Goal: Information Seeking & Learning: Learn about a topic

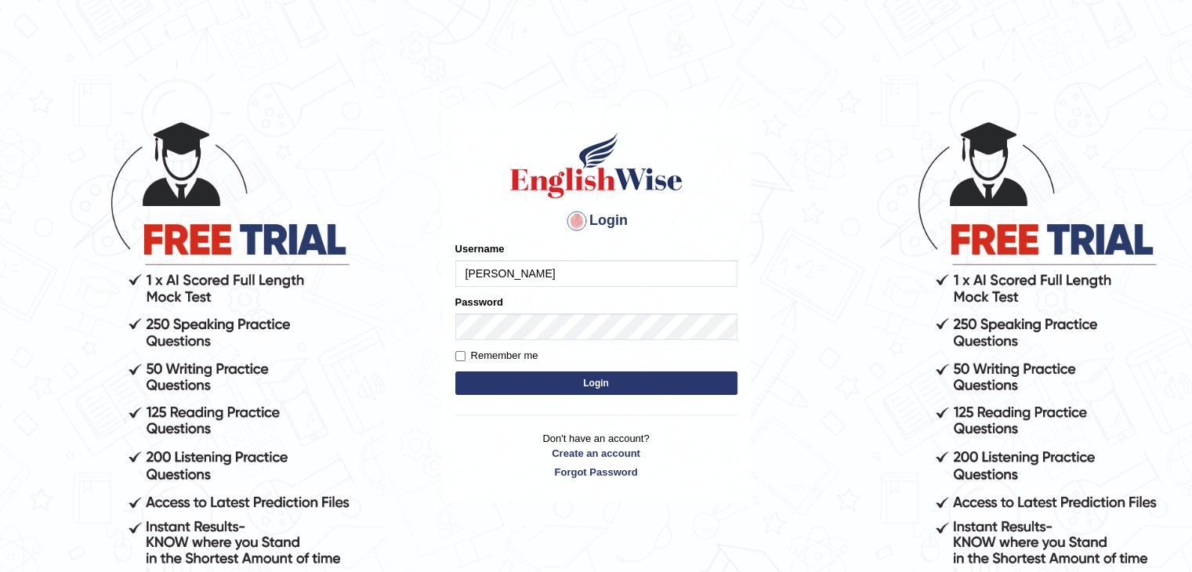
click at [563, 274] on input "sabitra" at bounding box center [596, 273] width 282 height 27
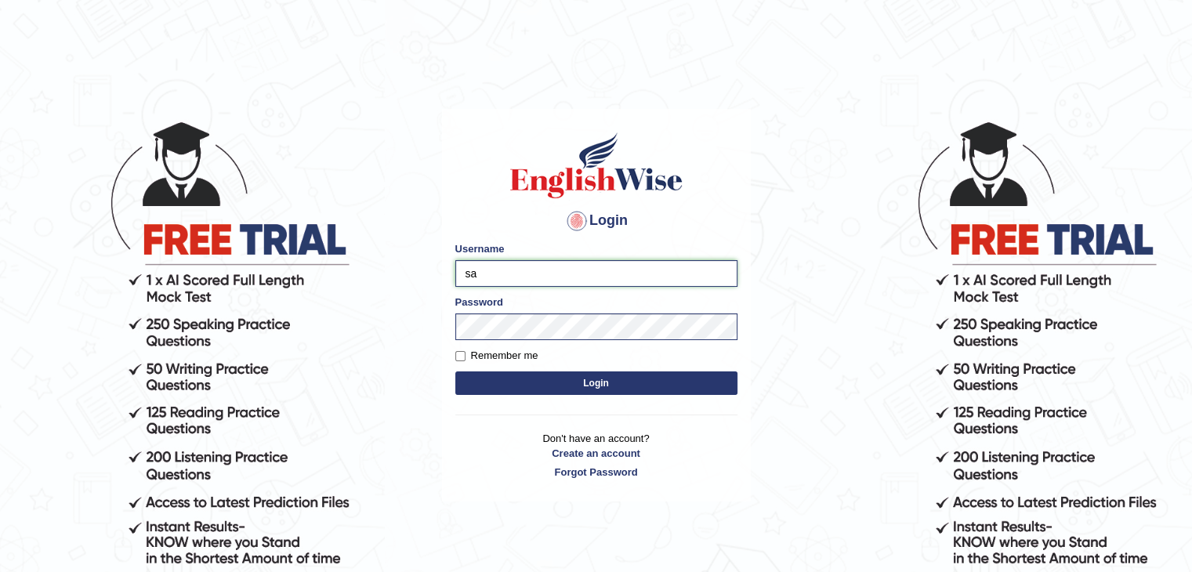
type input "s"
type input "gurvinder_newzealand"
click at [510, 380] on button "Login" at bounding box center [596, 383] width 282 height 24
click at [590, 393] on button "Login" at bounding box center [596, 383] width 282 height 24
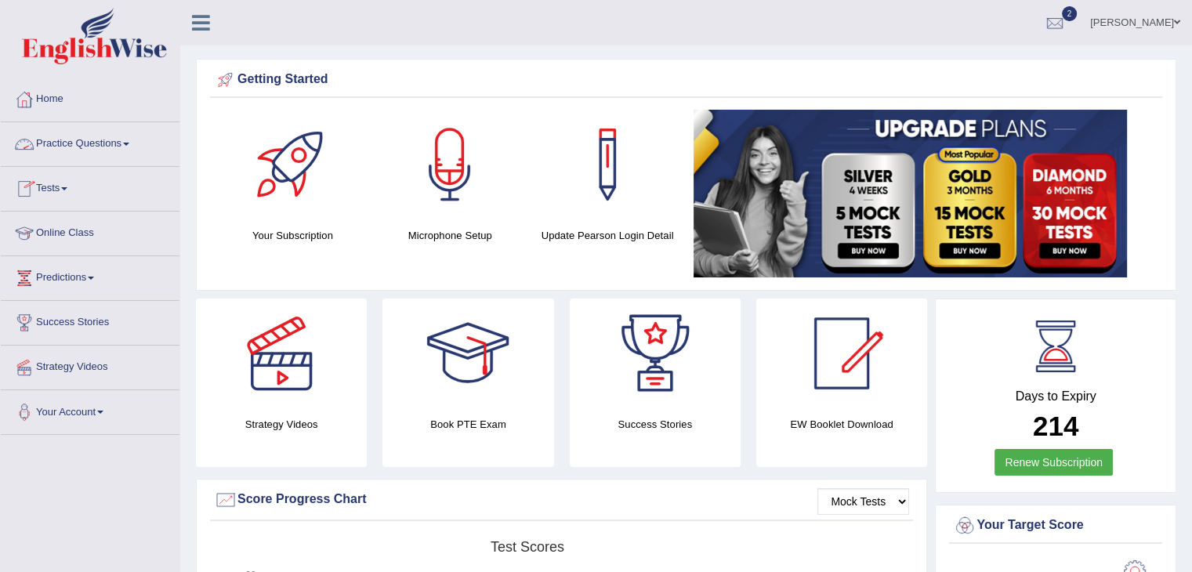
click at [132, 139] on link "Practice Questions" at bounding box center [90, 141] width 179 height 39
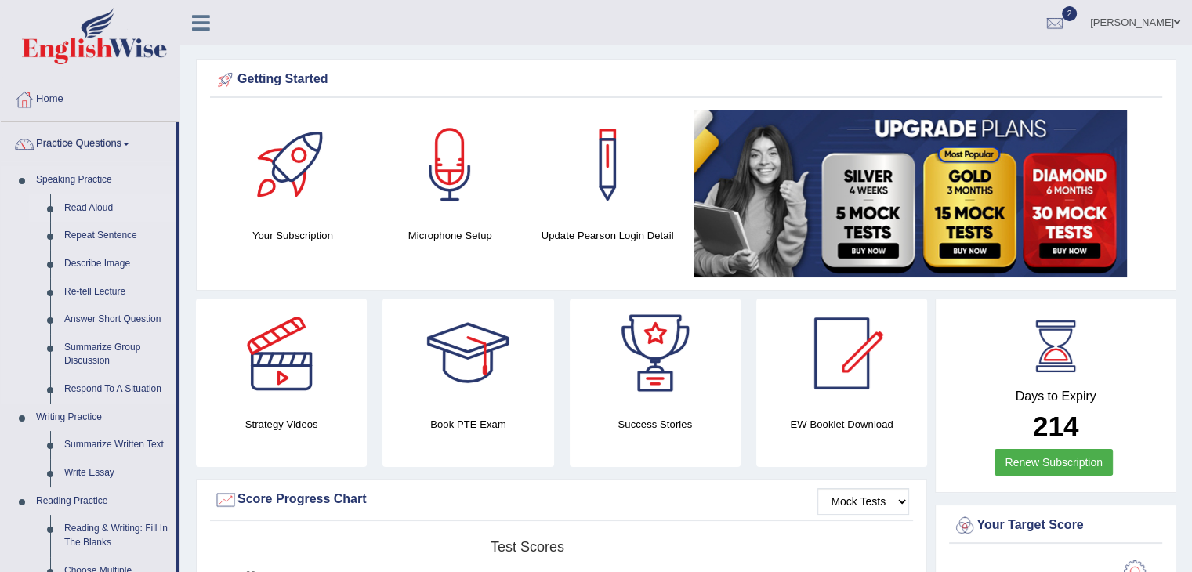
click at [86, 199] on link "Read Aloud" at bounding box center [116, 208] width 118 height 28
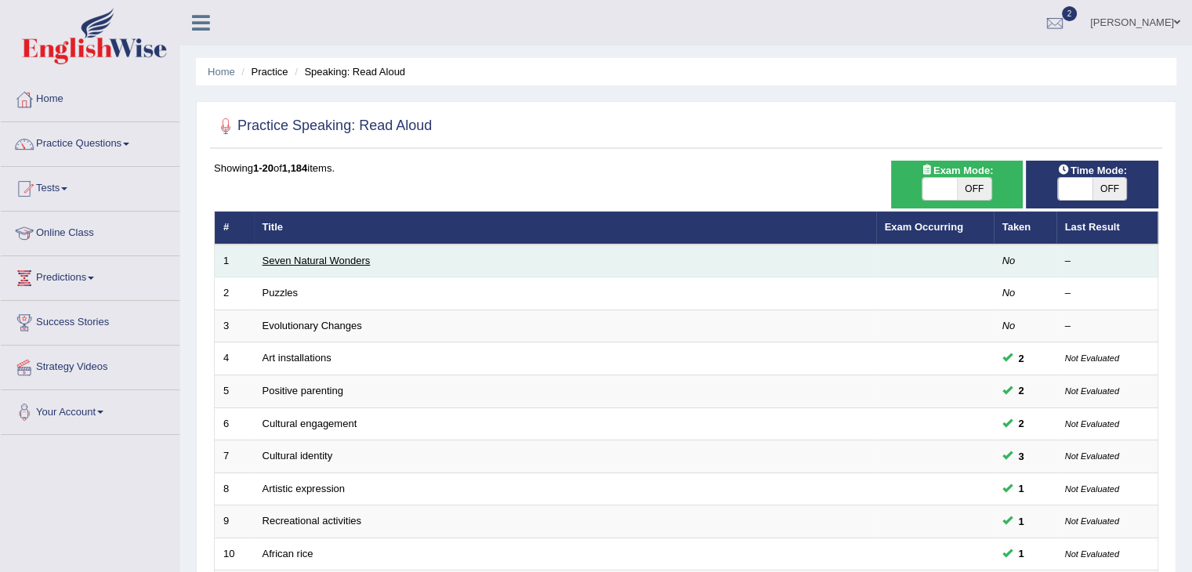
click at [273, 261] on link "Seven Natural Wonders" at bounding box center [316, 261] width 108 height 12
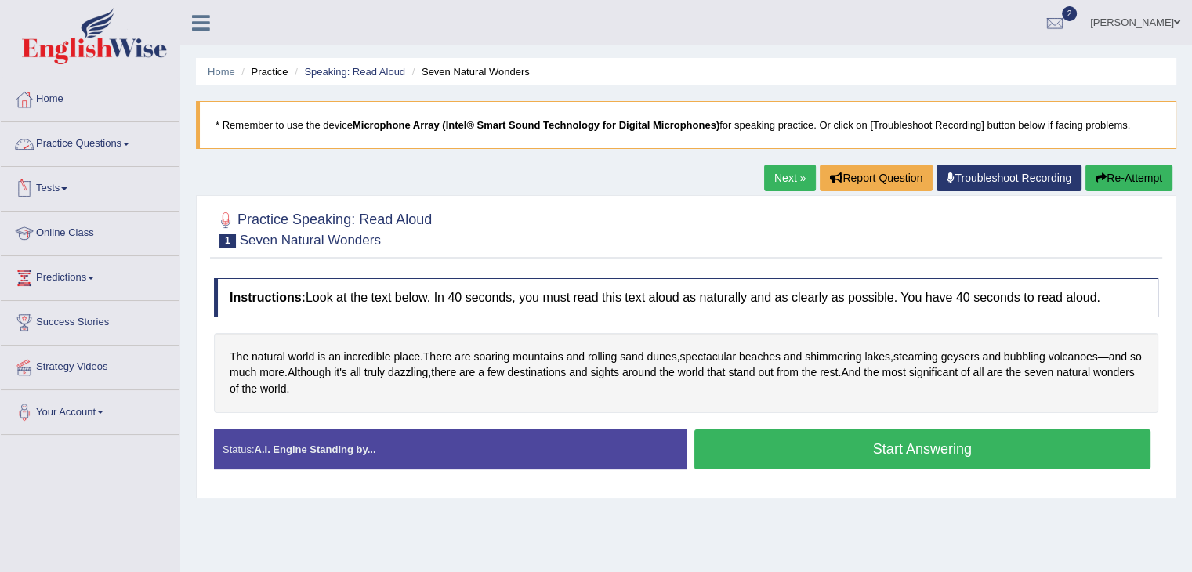
click at [131, 147] on link "Practice Questions" at bounding box center [90, 141] width 179 height 39
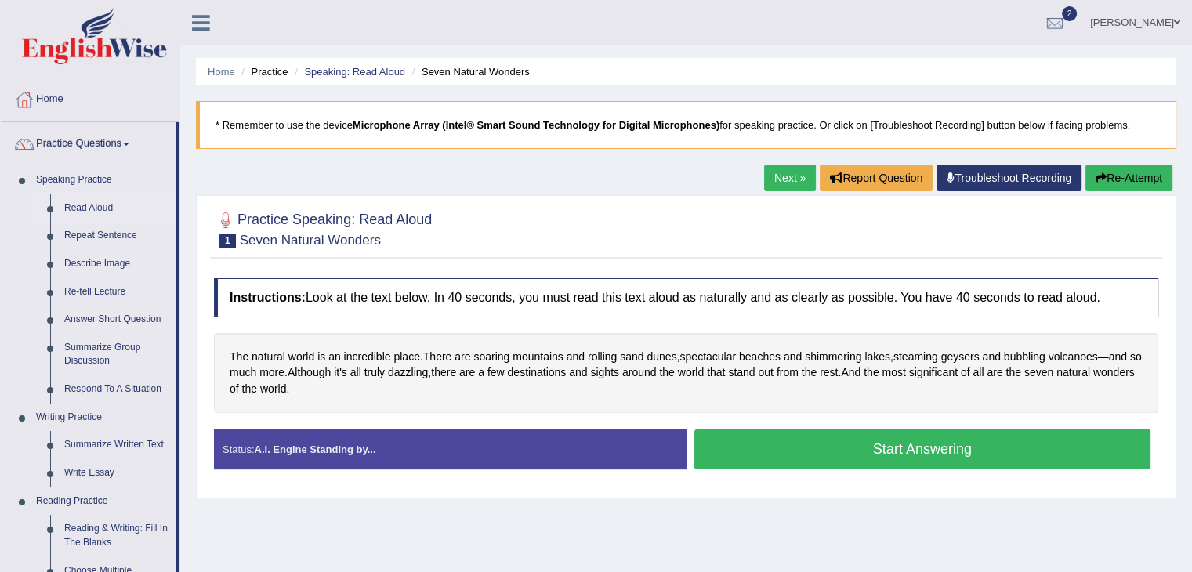
click at [107, 211] on link "Read Aloud" at bounding box center [116, 208] width 118 height 28
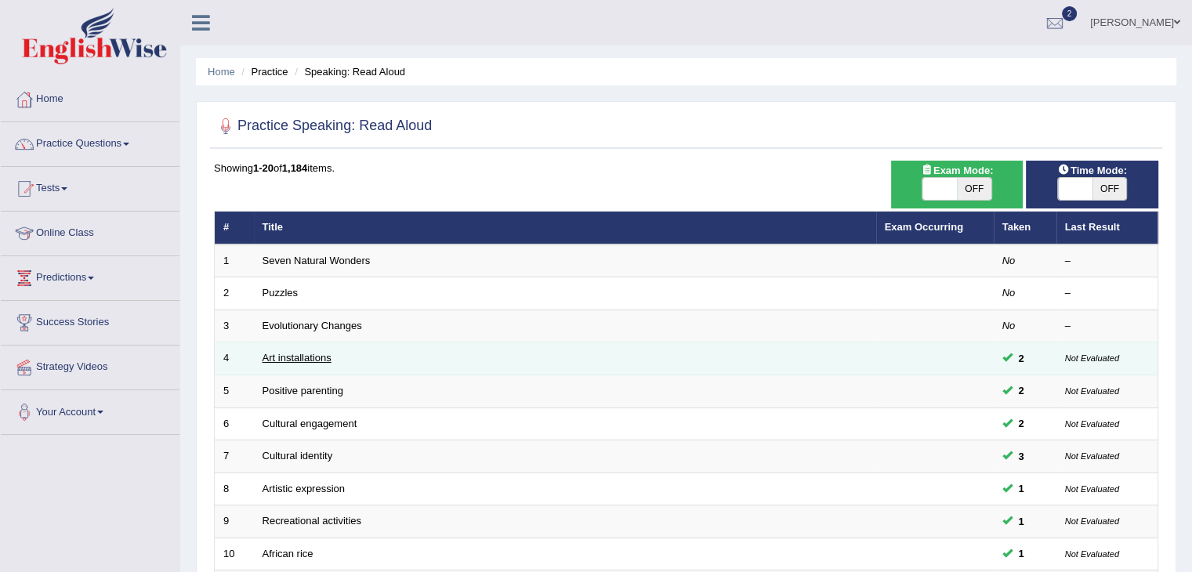
click at [305, 360] on link "Art installations" at bounding box center [296, 358] width 69 height 12
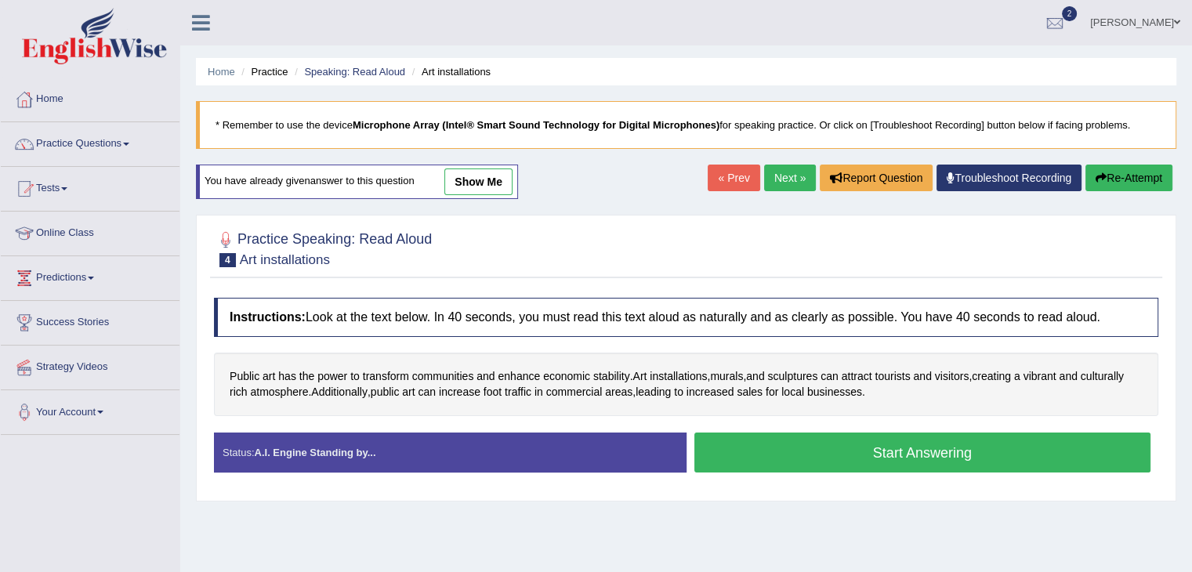
click at [508, 180] on link "show me" at bounding box center [478, 181] width 68 height 27
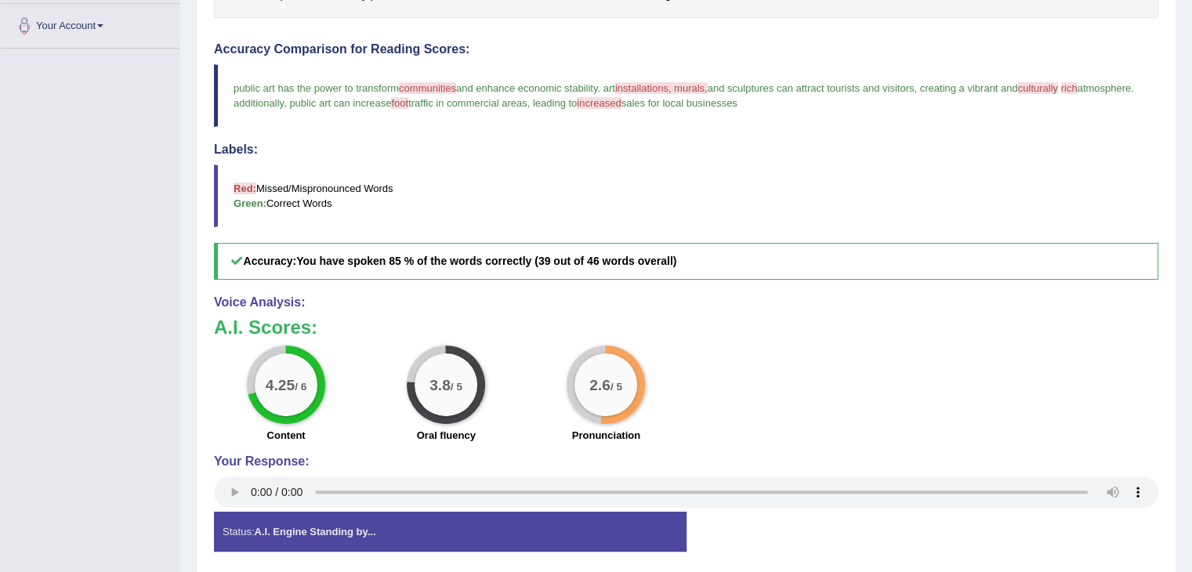
scroll to position [418, 0]
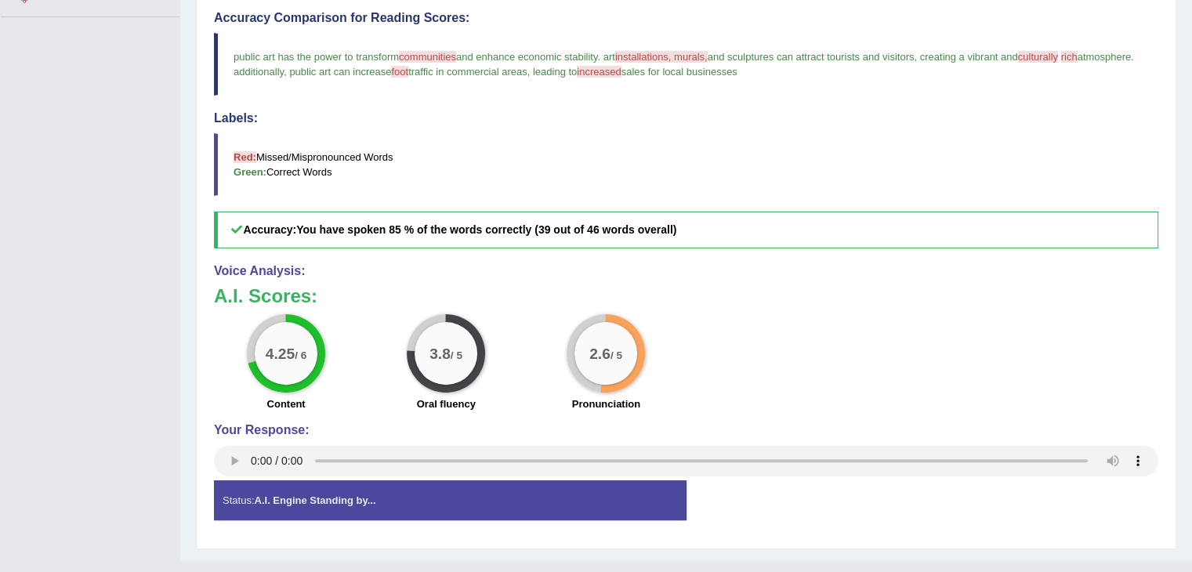
click at [749, 314] on div "4.25 / 6 Content 3.8 / 5 Oral fluency 2.6 / 5 Pronunciation" at bounding box center [686, 364] width 960 height 101
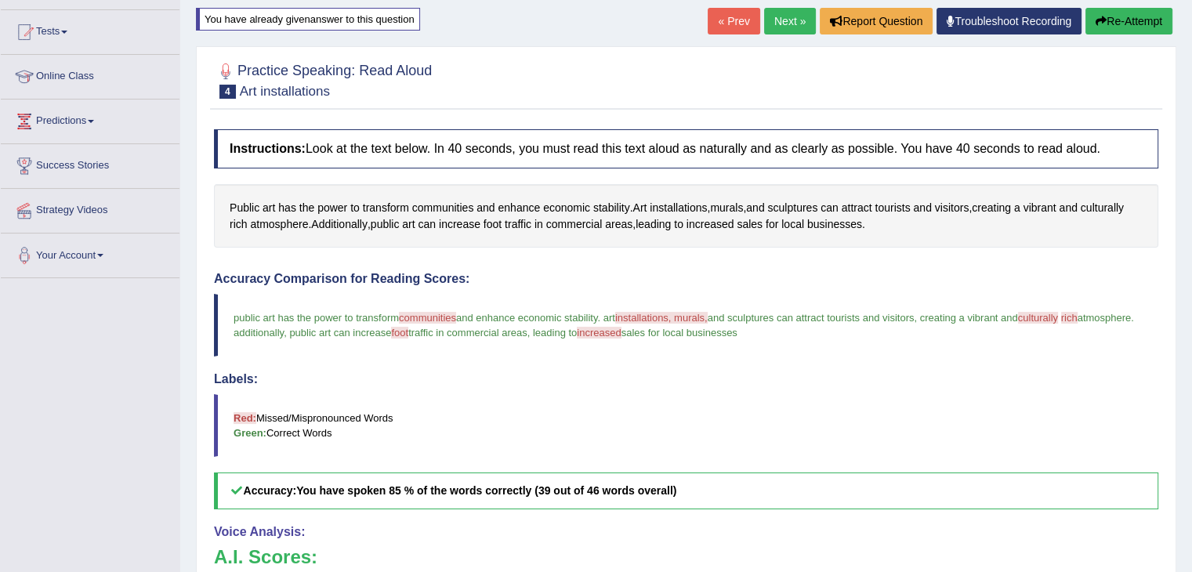
scroll to position [125, 0]
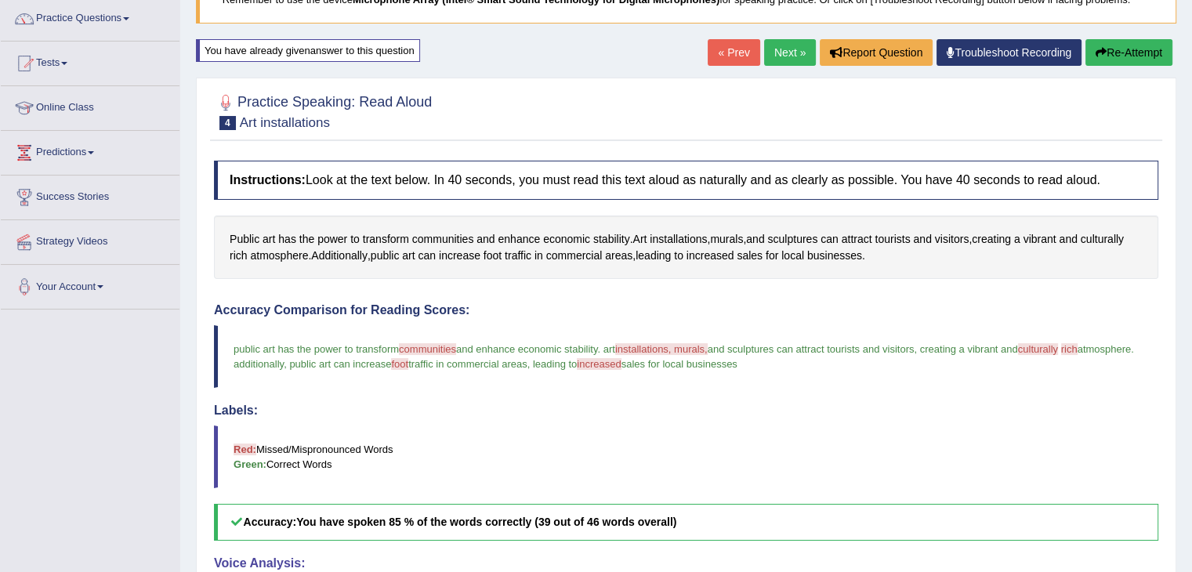
click at [772, 52] on link "Next »" at bounding box center [790, 52] width 52 height 27
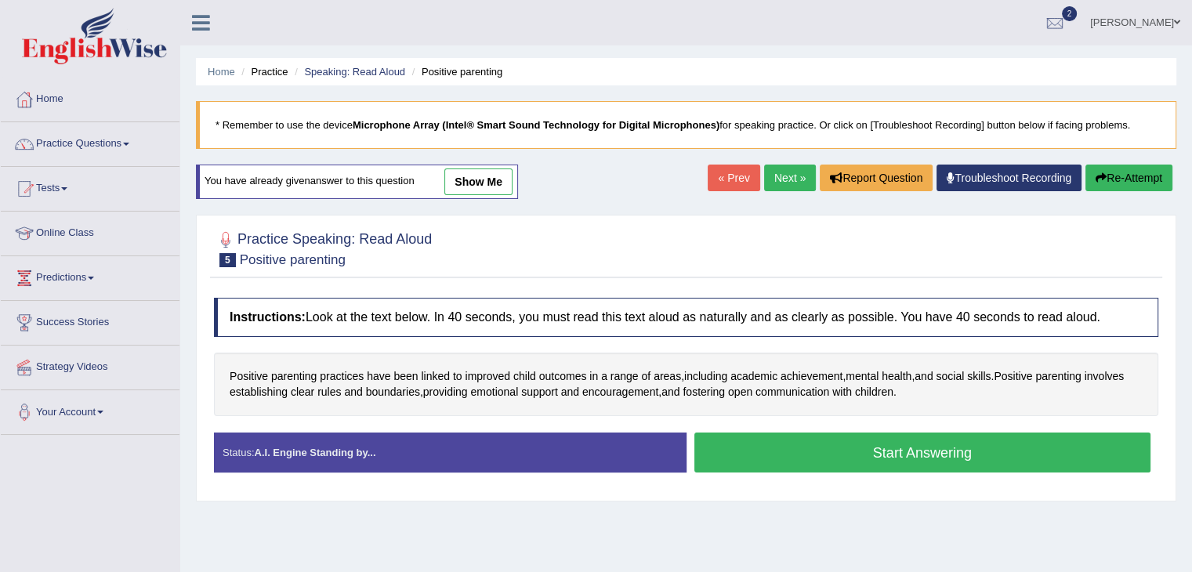
click at [472, 174] on link "show me" at bounding box center [478, 181] width 68 height 27
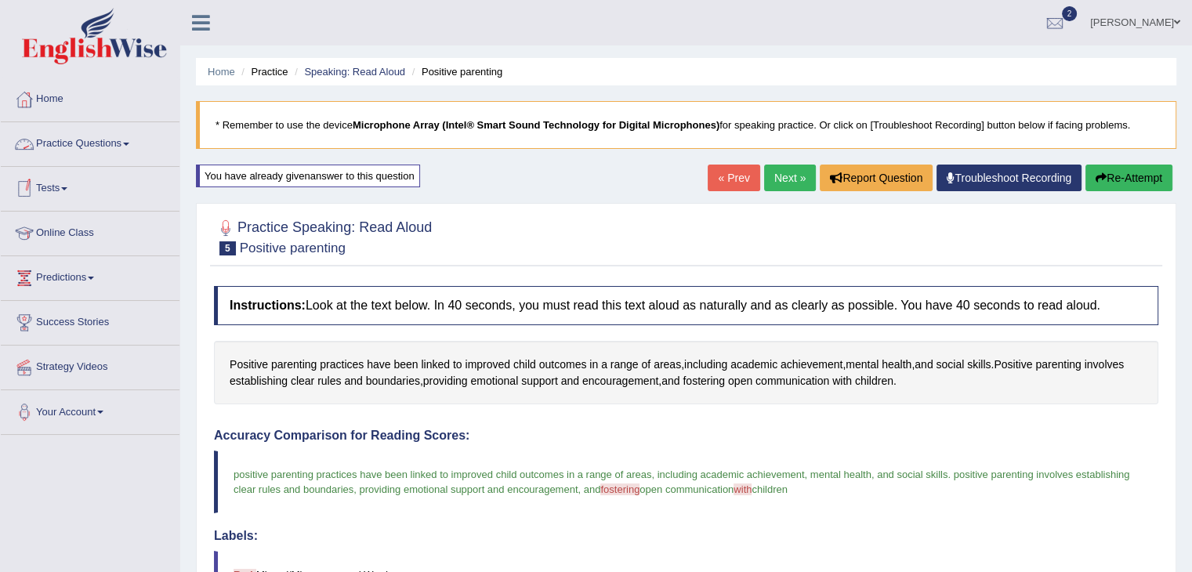
click at [129, 143] on span at bounding box center [126, 144] width 6 height 3
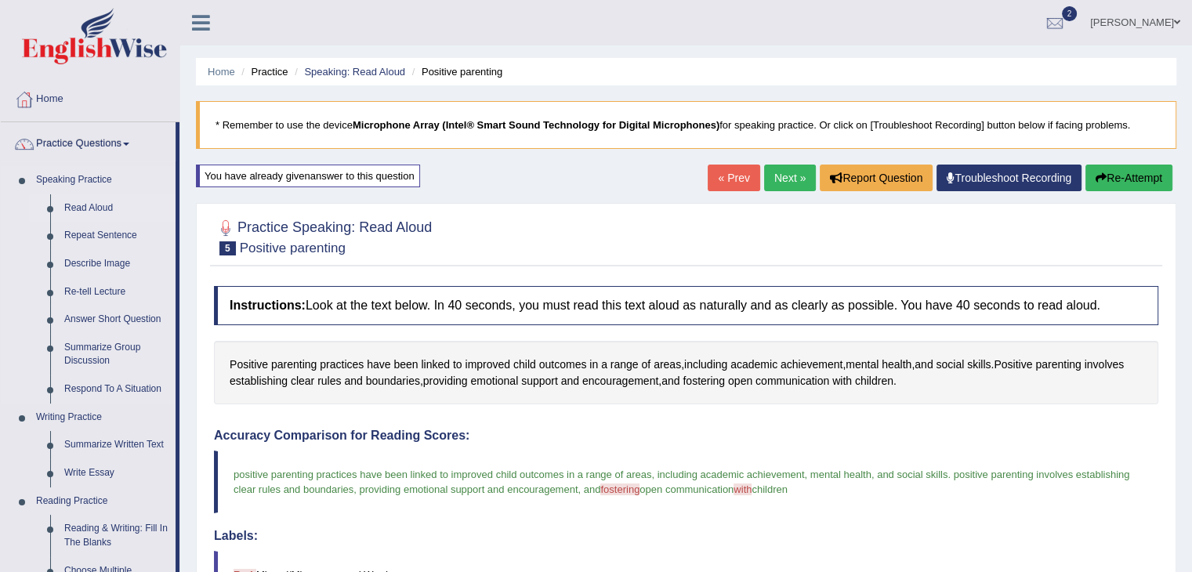
click at [120, 201] on link "Read Aloud" at bounding box center [116, 208] width 118 height 28
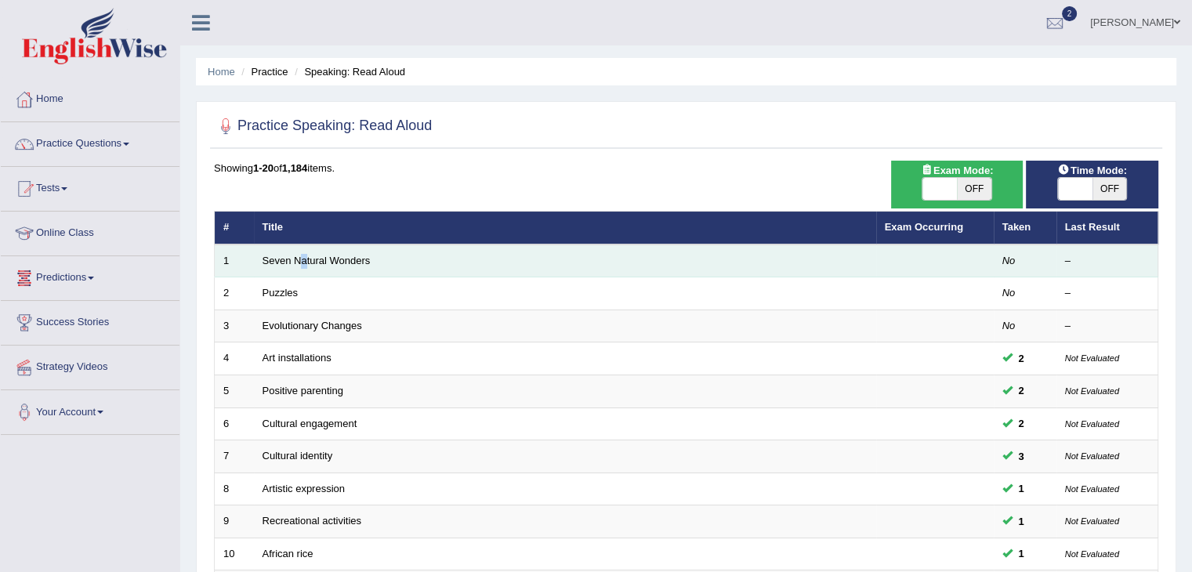
click at [306, 244] on td "Seven Natural Wonders" at bounding box center [565, 260] width 622 height 33
click at [307, 261] on link "Seven Natural Wonders" at bounding box center [316, 261] width 108 height 12
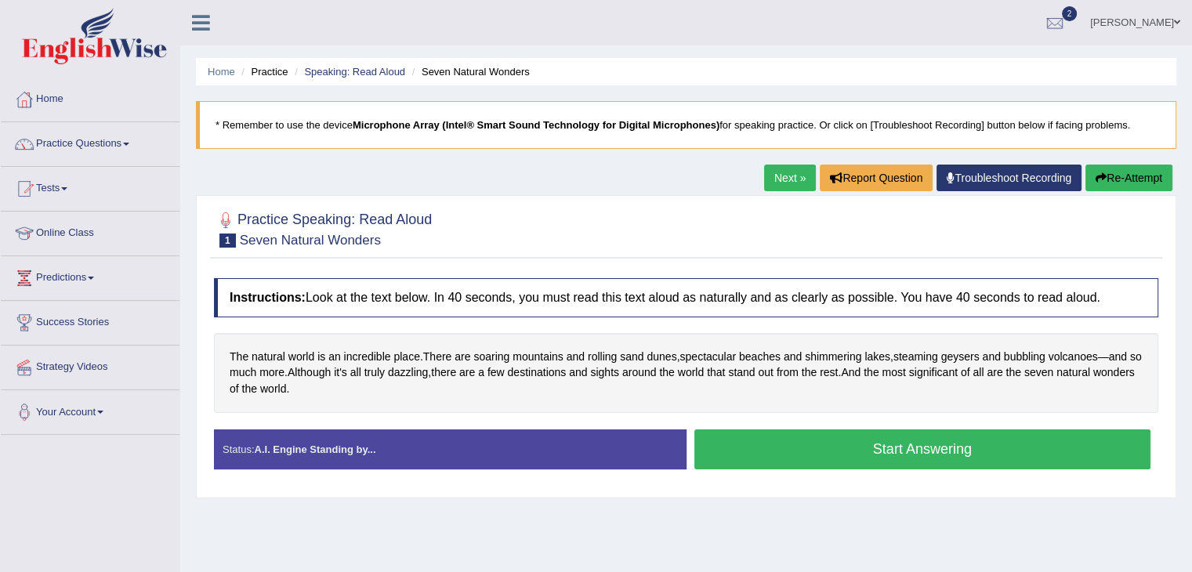
scroll to position [251, 0]
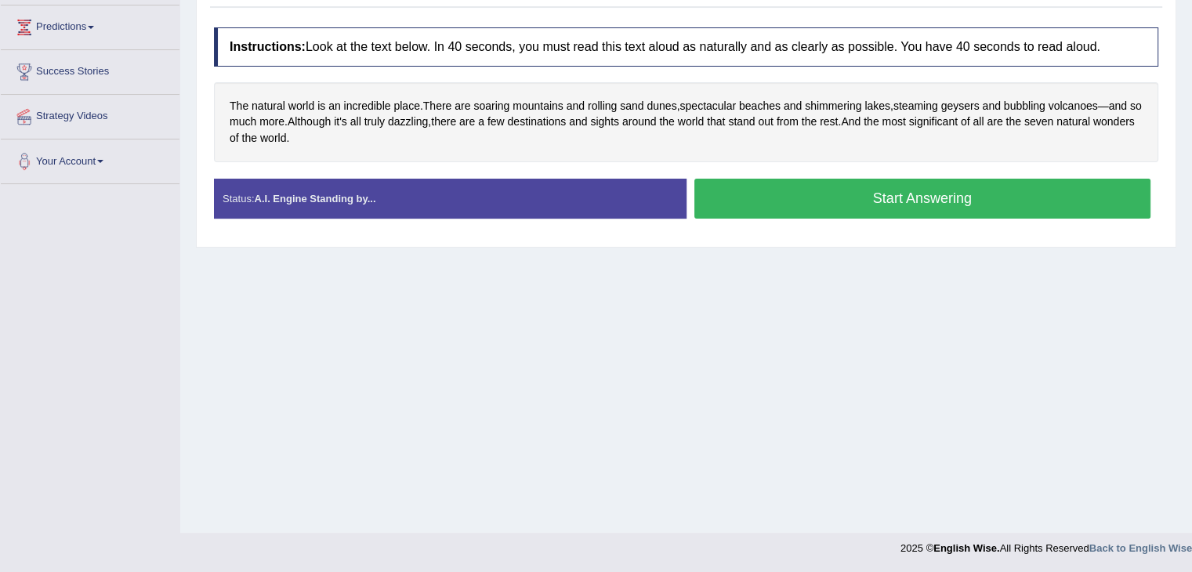
click at [899, 205] on button "Start Answering" at bounding box center [922, 199] width 457 height 40
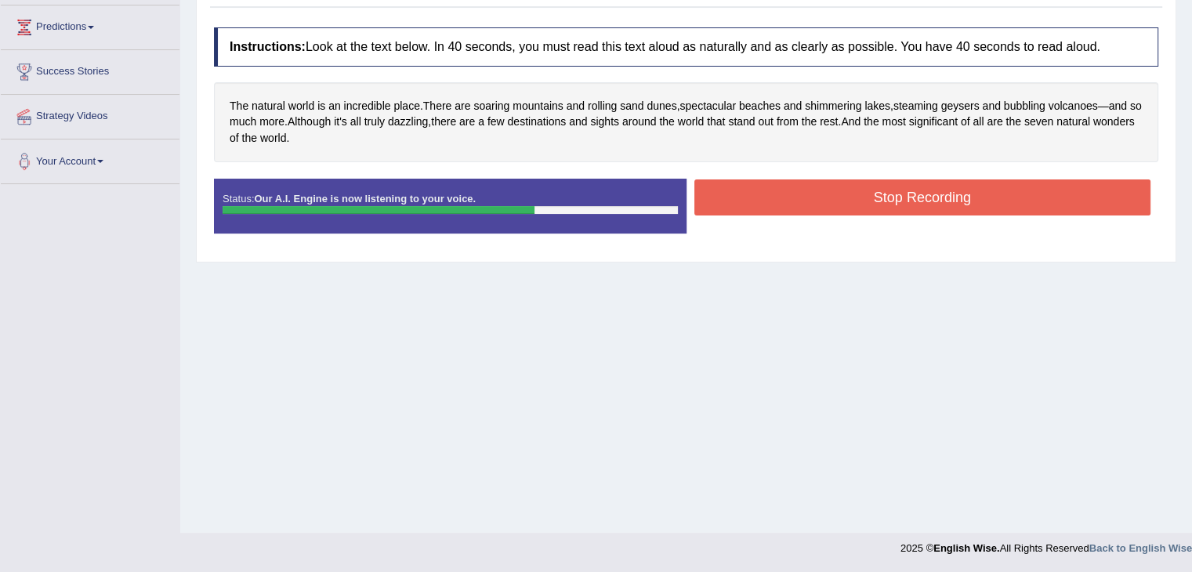
click at [899, 205] on button "Stop Recording" at bounding box center [922, 197] width 457 height 36
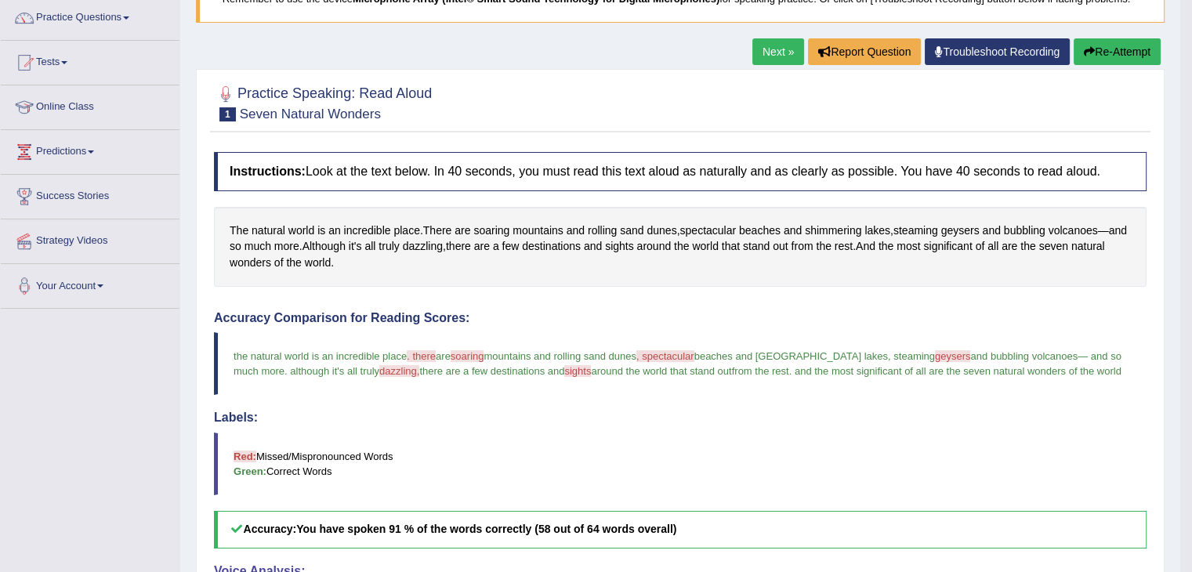
scroll to position [125, 0]
click at [779, 45] on link "Next »" at bounding box center [778, 52] width 52 height 27
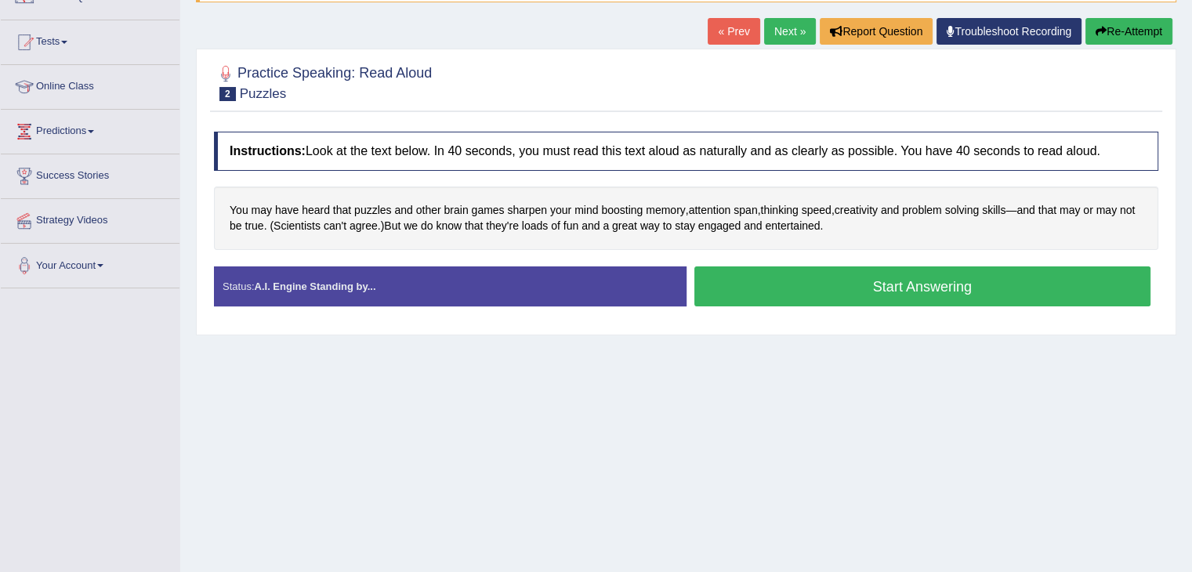
scroll to position [157, 0]
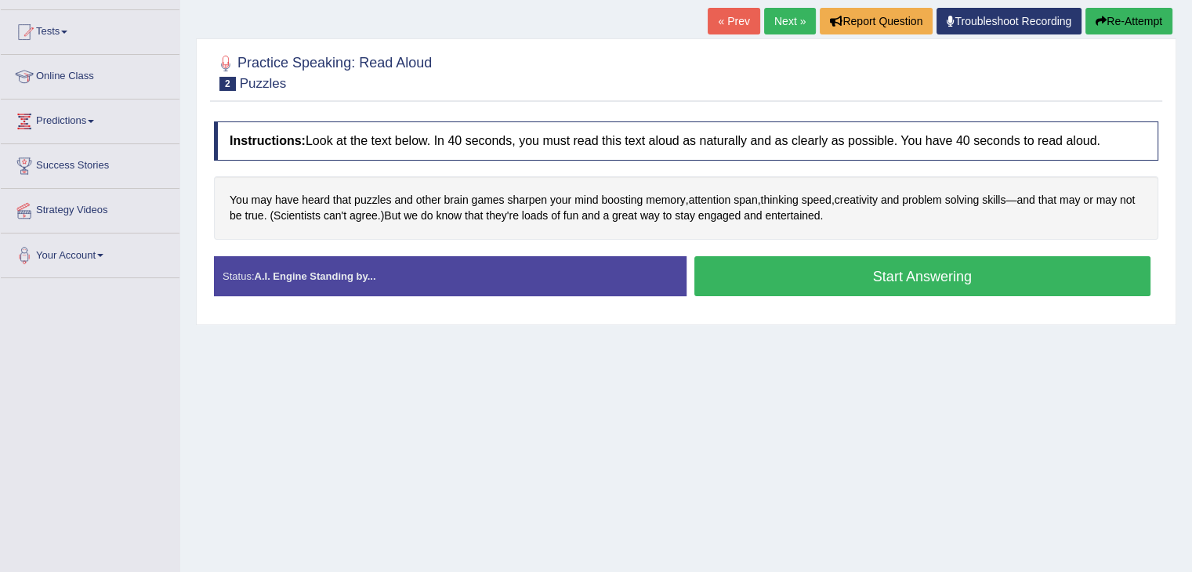
click at [873, 284] on button "Start Answering" at bounding box center [922, 276] width 457 height 40
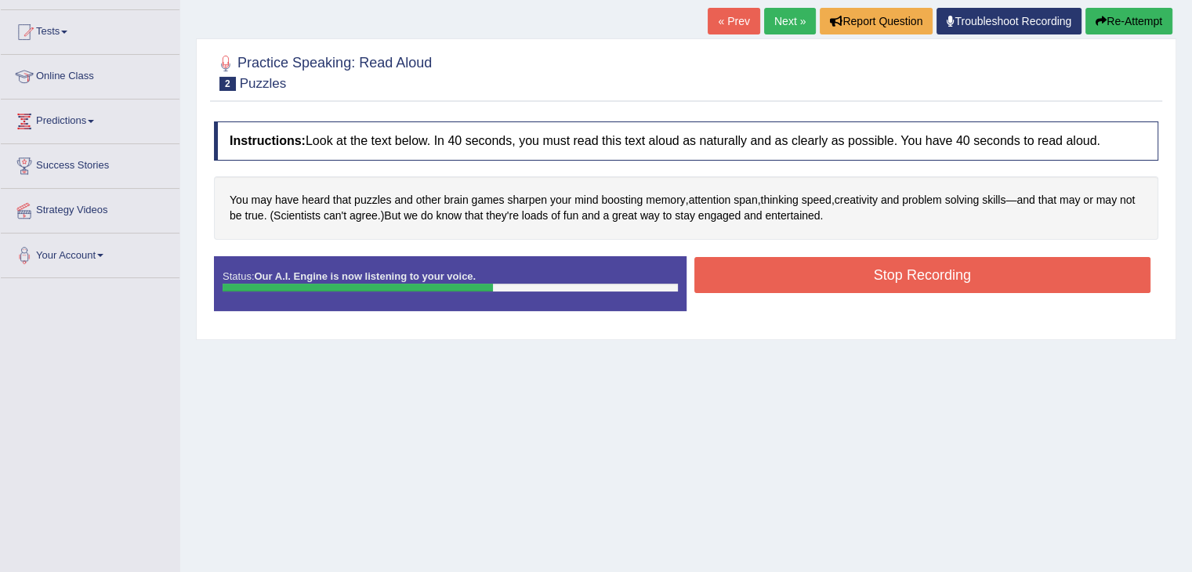
click at [1142, 24] on button "Re-Attempt" at bounding box center [1128, 21] width 87 height 27
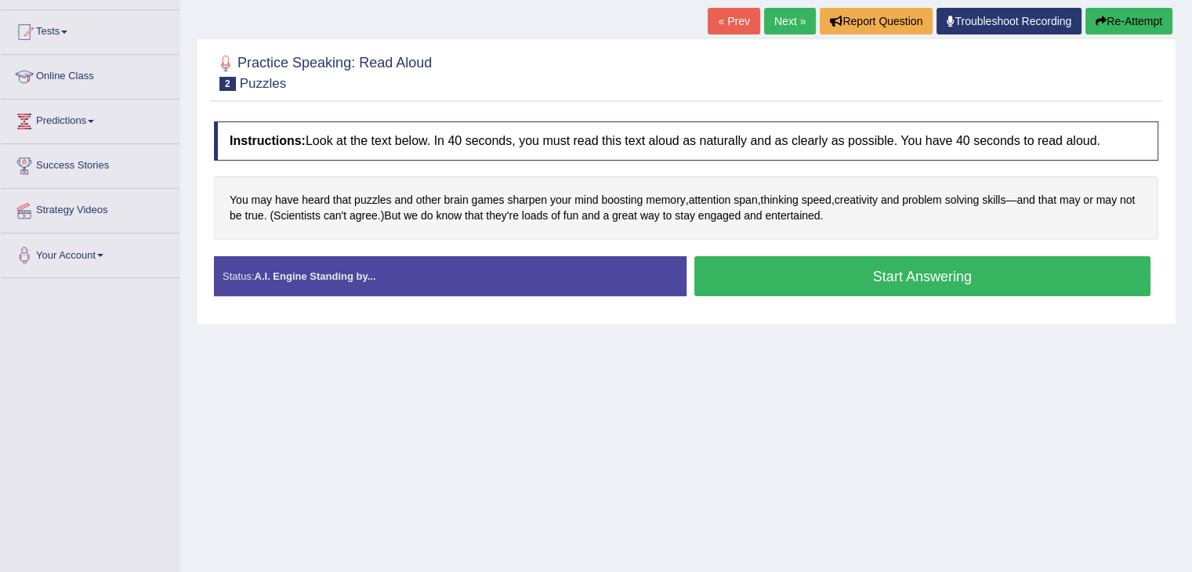
click at [938, 272] on button "Start Answering" at bounding box center [922, 276] width 457 height 40
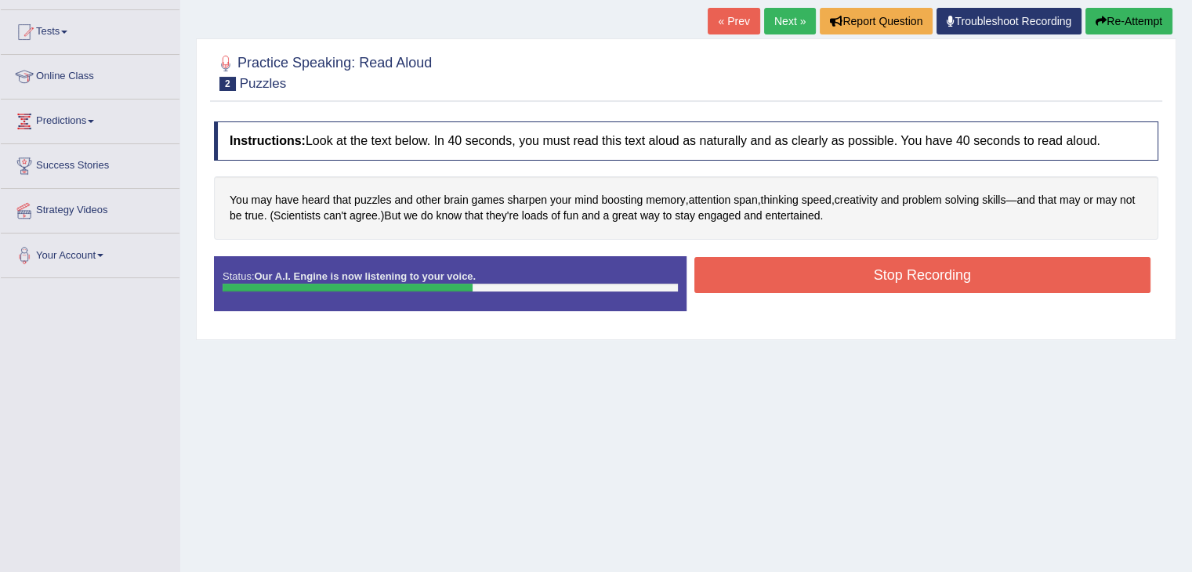
click at [938, 272] on button "Stop Recording" at bounding box center [922, 275] width 457 height 36
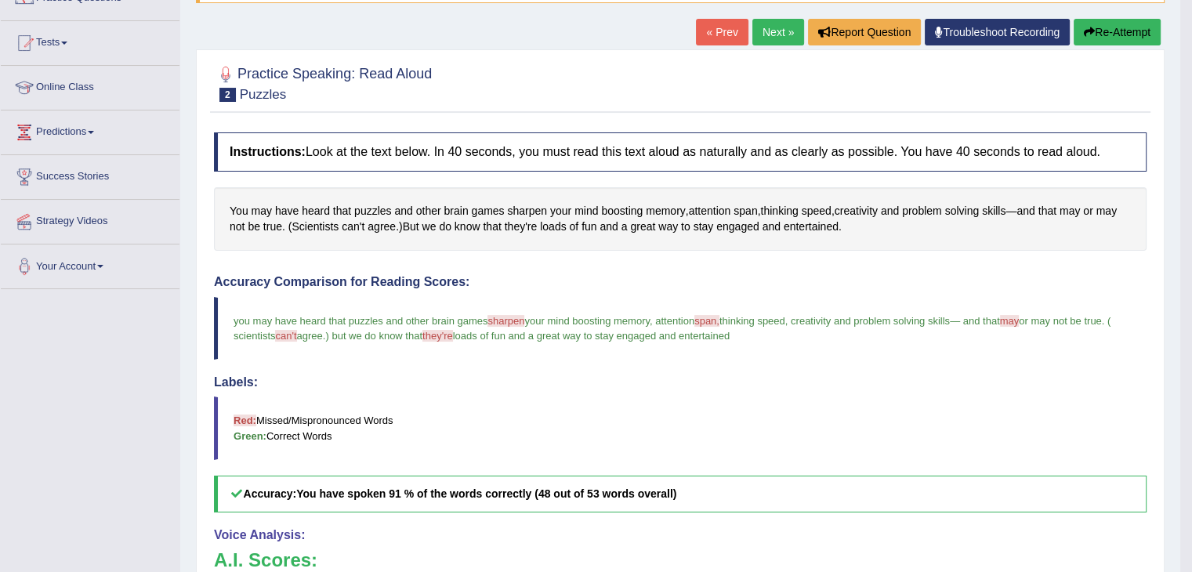
scroll to position [83, 0]
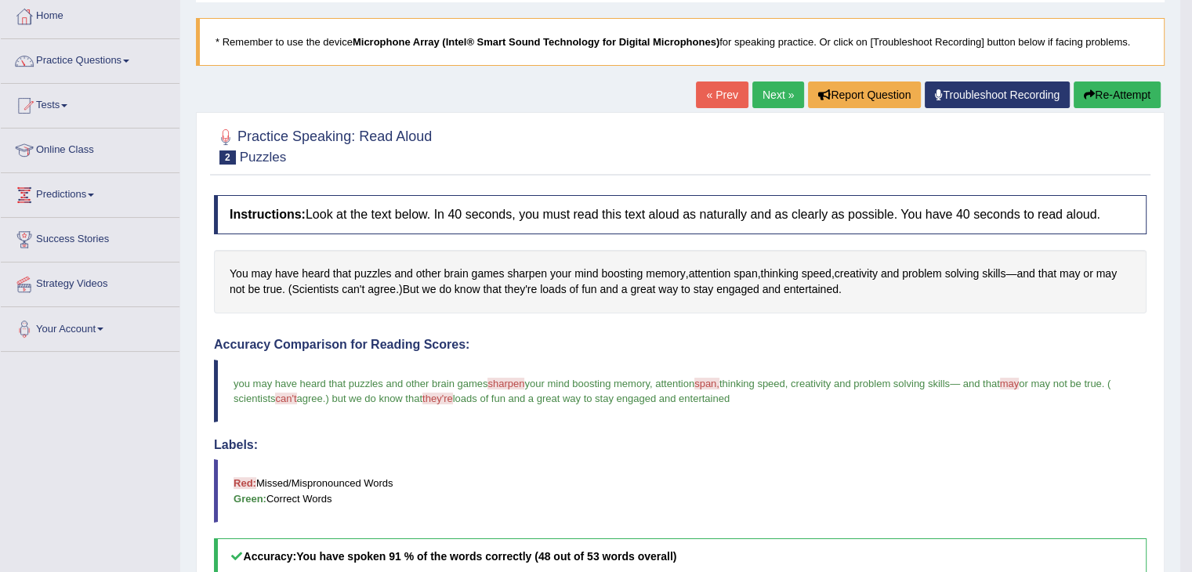
click at [774, 96] on link "Next »" at bounding box center [778, 94] width 52 height 27
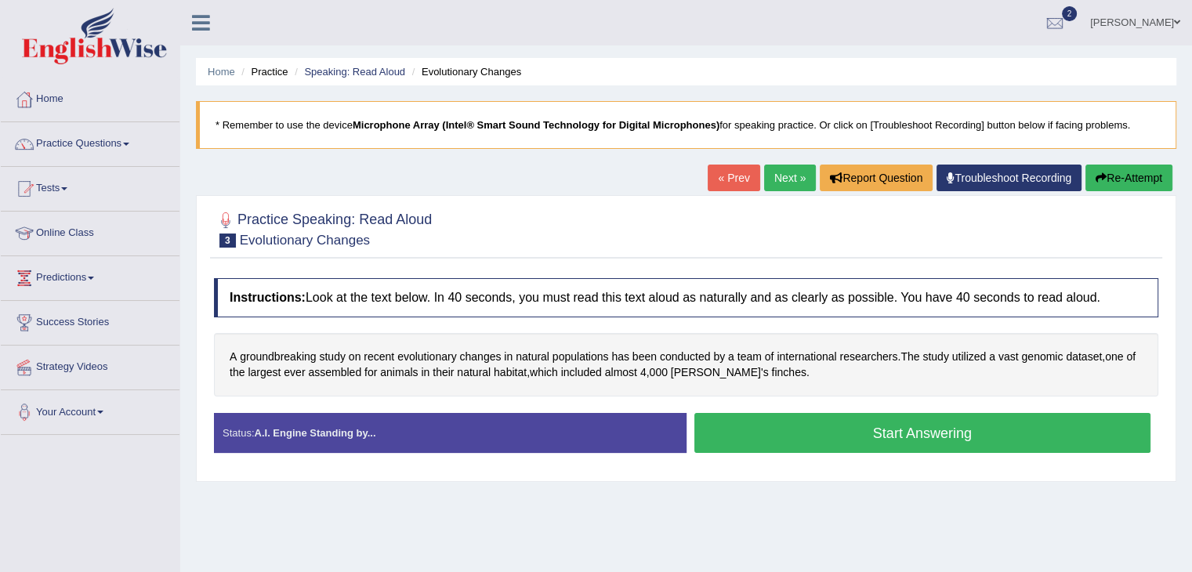
click at [791, 440] on button "Start Answering" at bounding box center [922, 433] width 457 height 40
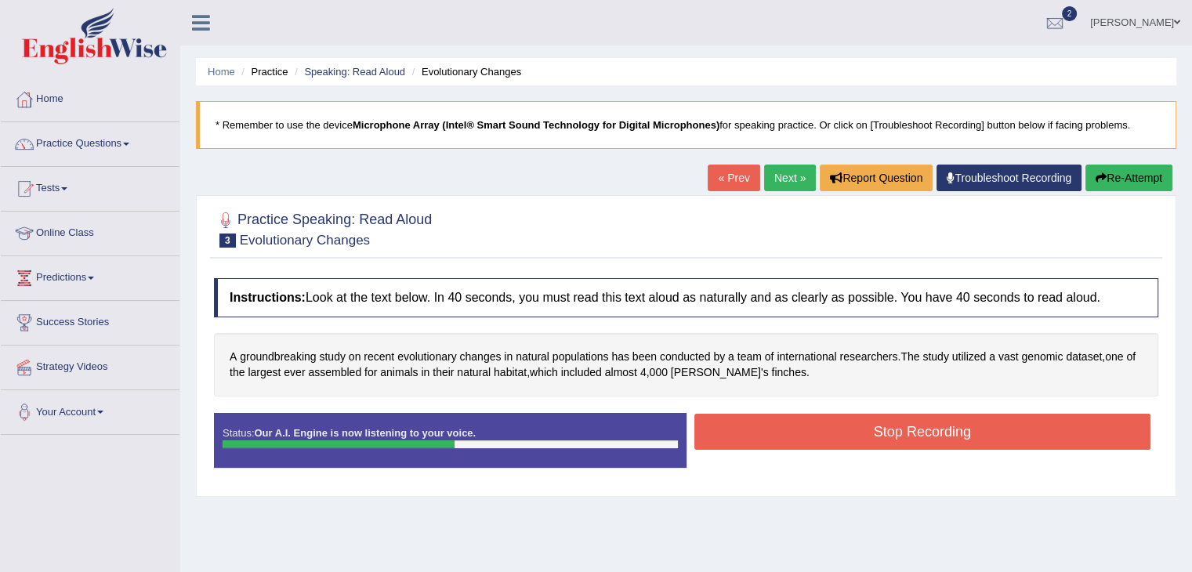
click at [791, 440] on button "Stop Recording" at bounding box center [922, 432] width 457 height 36
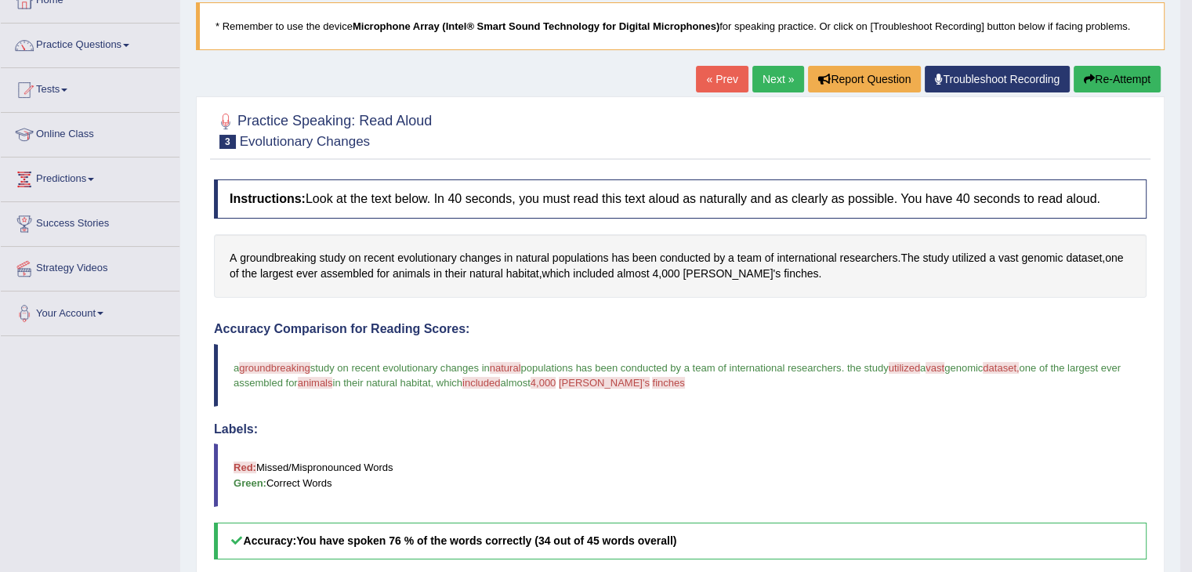
scroll to position [94, 0]
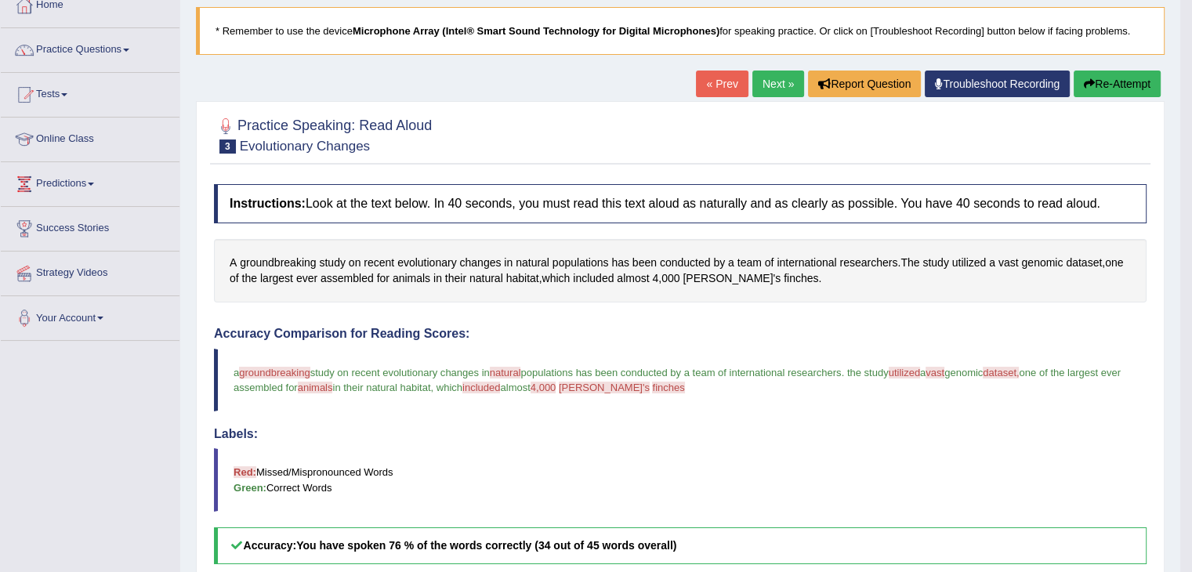
click at [1128, 80] on button "Re-Attempt" at bounding box center [1116, 84] width 87 height 27
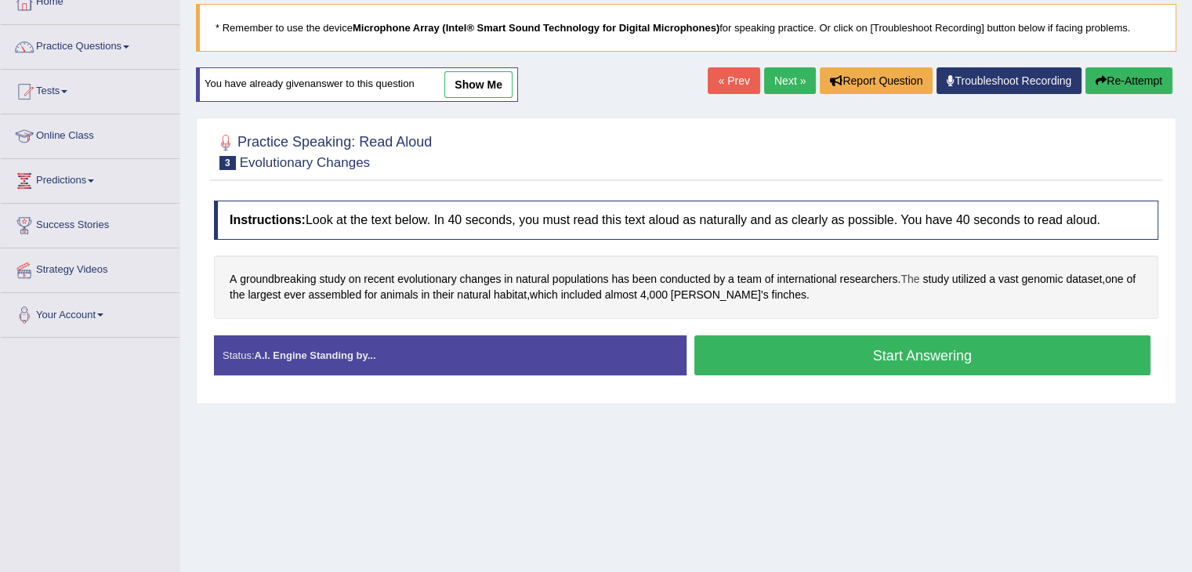
scroll to position [94, 0]
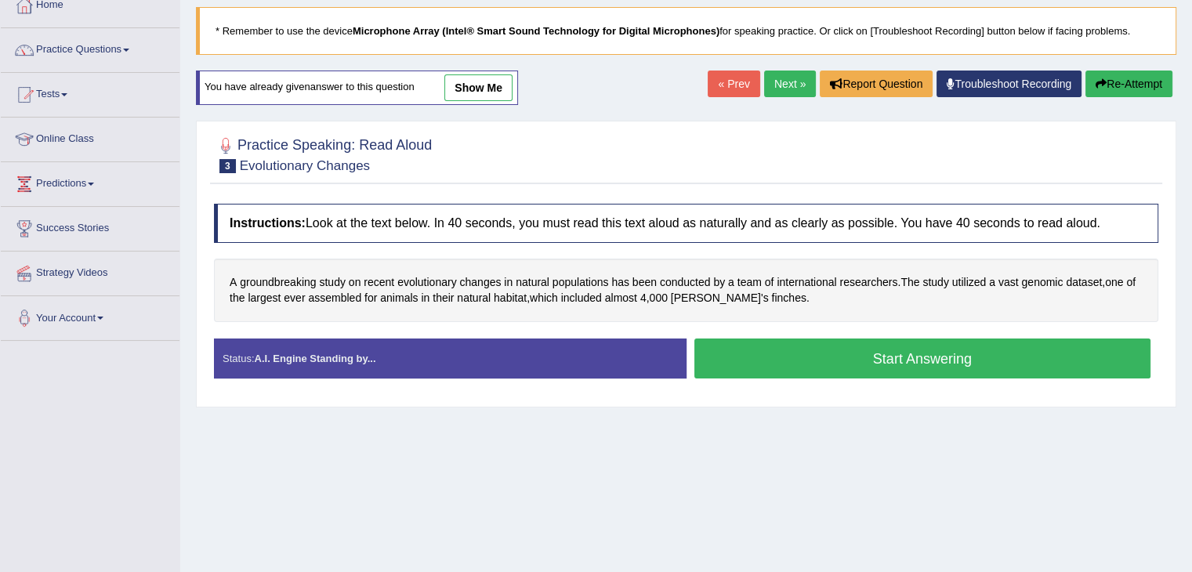
click at [876, 355] on button "Start Answering" at bounding box center [922, 359] width 457 height 40
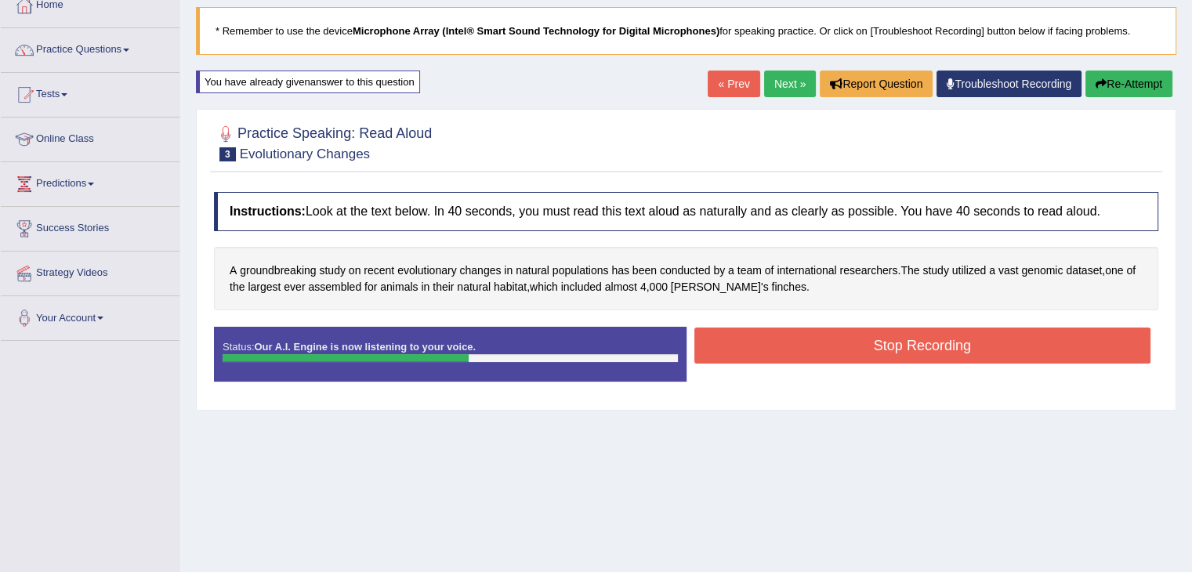
click at [876, 355] on button "Stop Recording" at bounding box center [922, 346] width 457 height 36
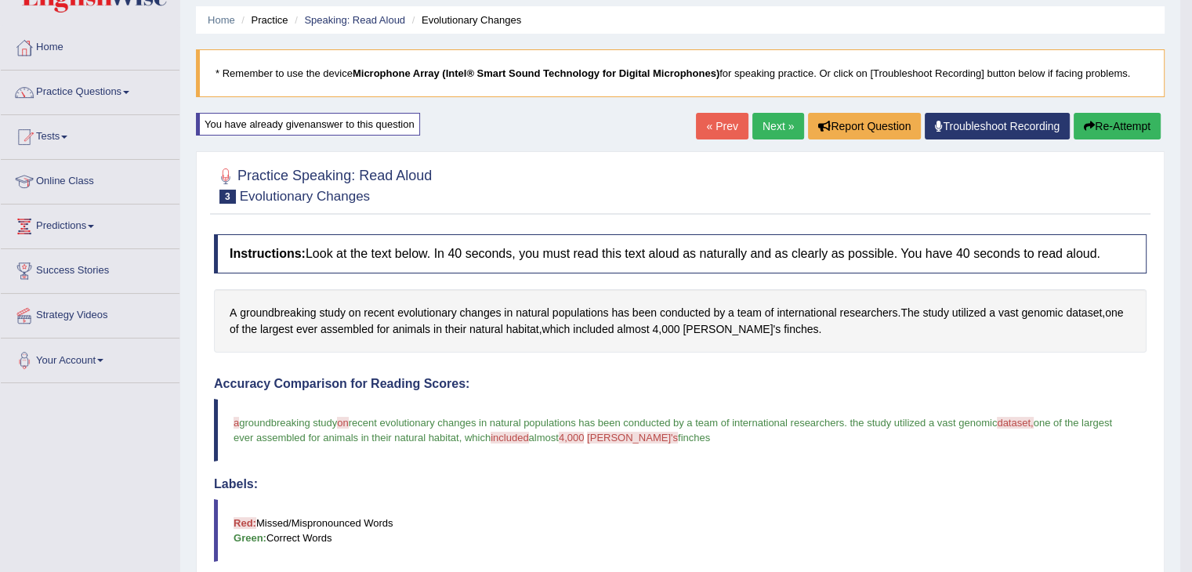
scroll to position [0, 0]
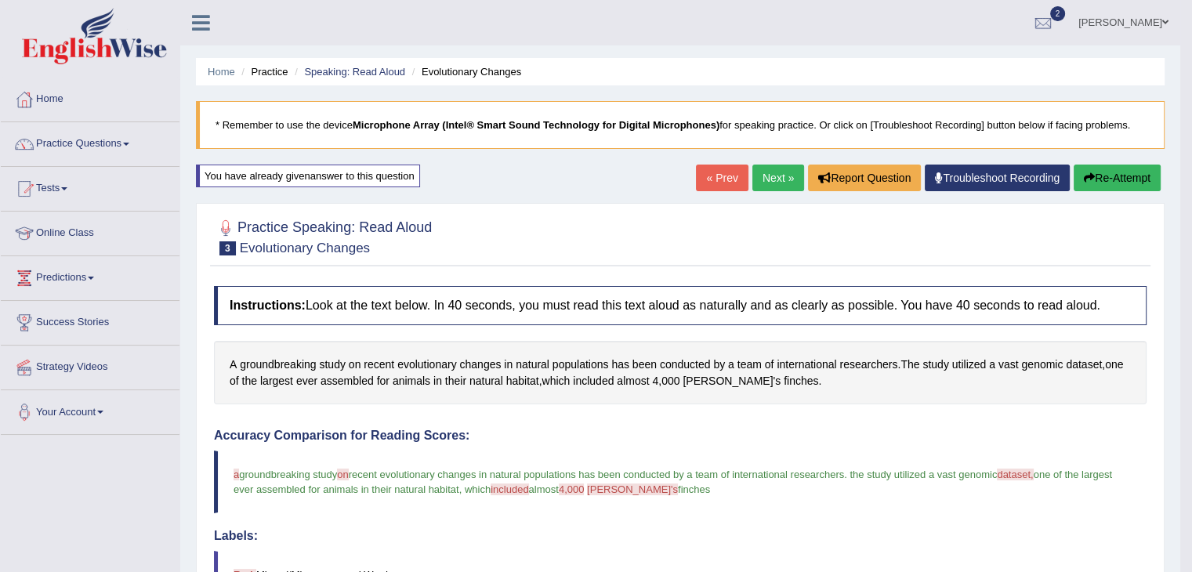
click at [777, 177] on link "Next »" at bounding box center [778, 178] width 52 height 27
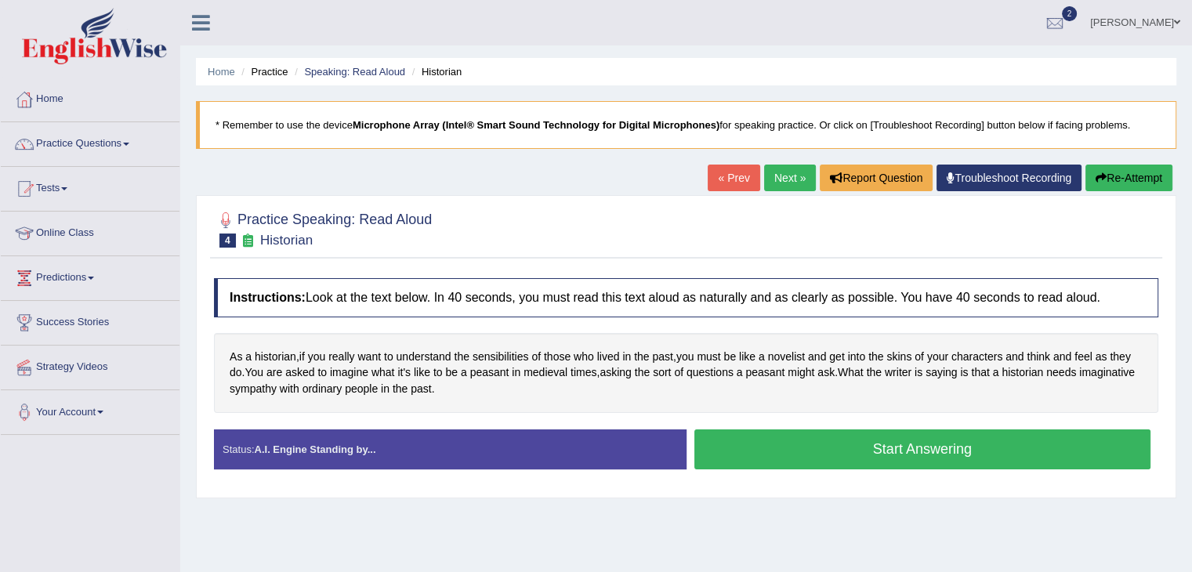
click at [750, 436] on button "Start Answering" at bounding box center [922, 449] width 457 height 40
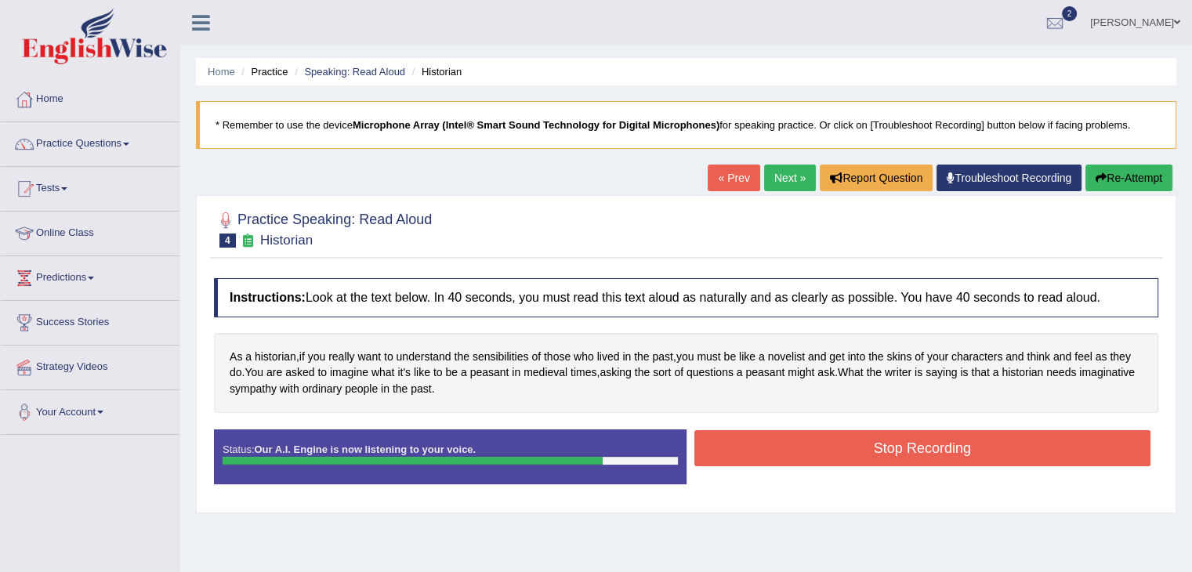
click at [1117, 179] on button "Re-Attempt" at bounding box center [1128, 178] width 87 height 27
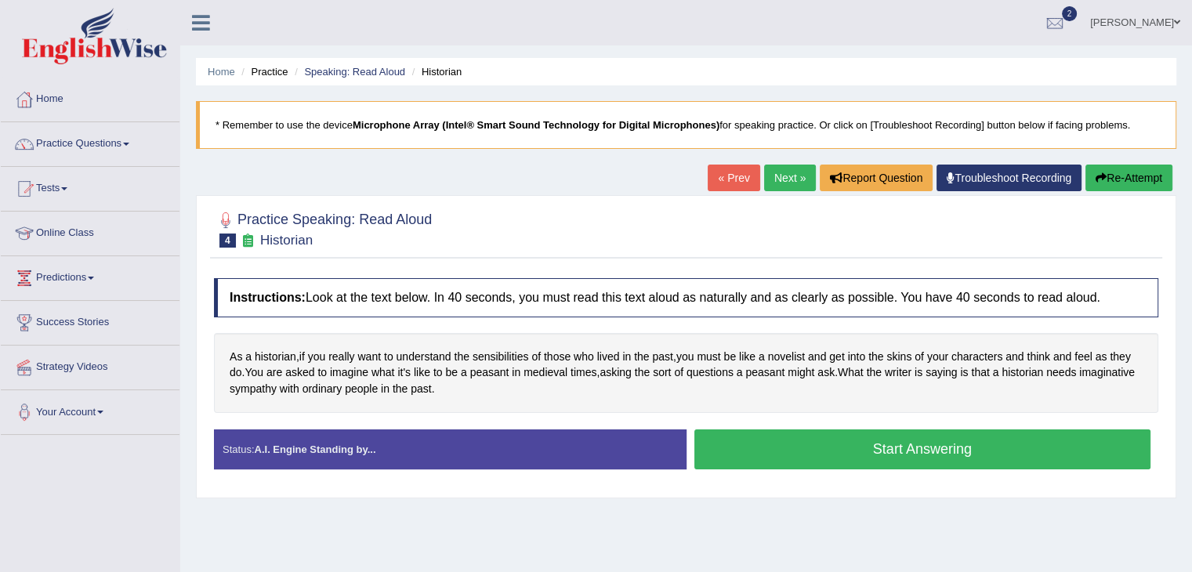
drag, startPoint x: 1028, startPoint y: 246, endPoint x: 1013, endPoint y: 264, distance: 23.4
click at [1013, 264] on div "Practice Speaking: Read Aloud 4 Historian Instructions: Look at the text below.…" at bounding box center [686, 346] width 980 height 302
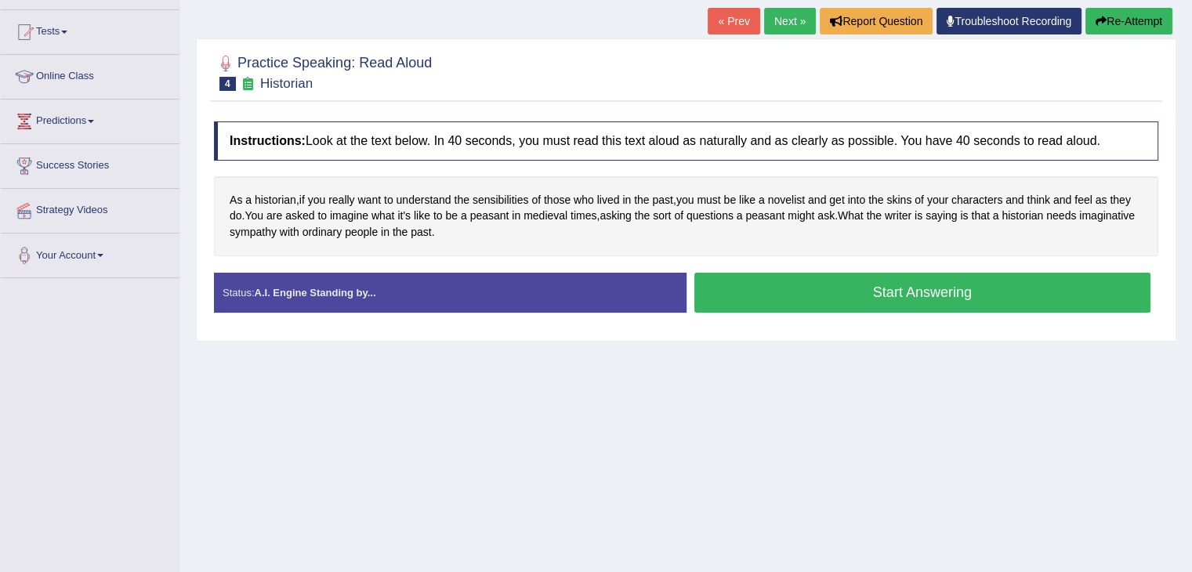
scroll to position [188, 0]
